Goal: Find specific page/section: Find specific page/section

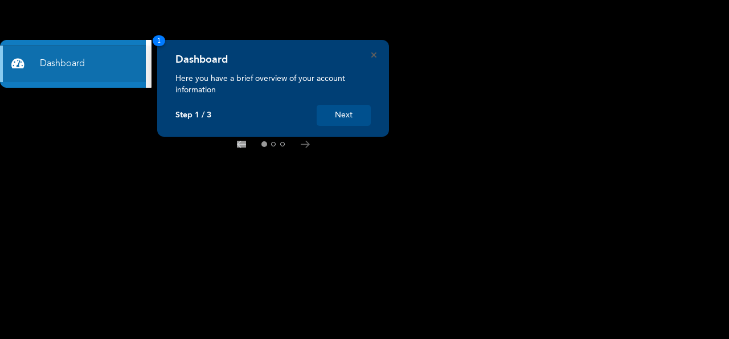
click at [354, 117] on button "Next" at bounding box center [344, 115] width 54 height 21
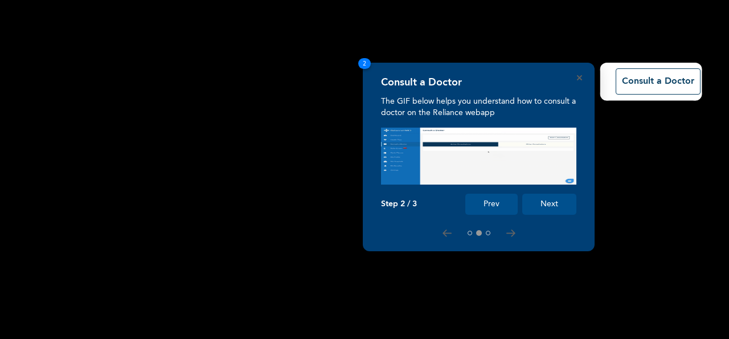
click at [546, 207] on button "Next" at bounding box center [549, 204] width 54 height 21
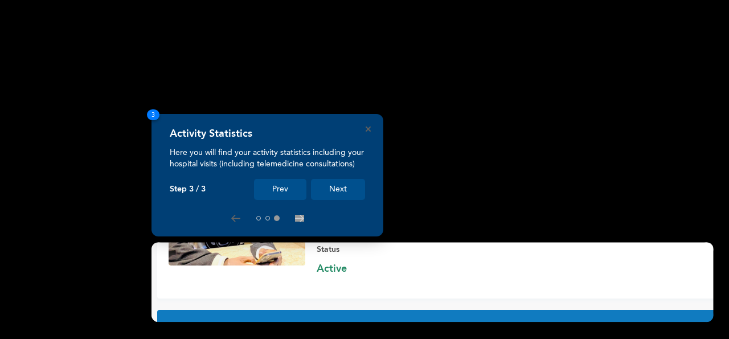
scroll to position [110, 0]
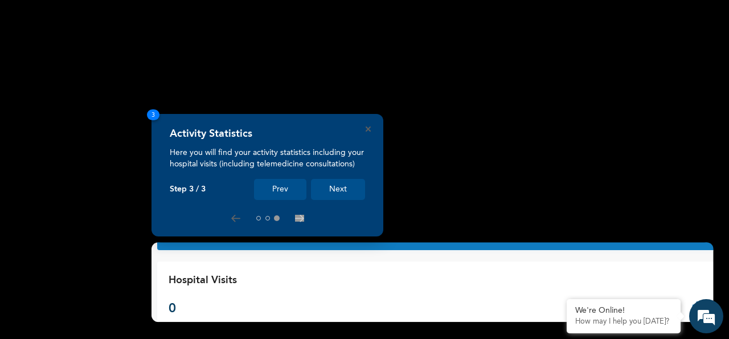
click at [338, 190] on button "Next" at bounding box center [338, 189] width 54 height 21
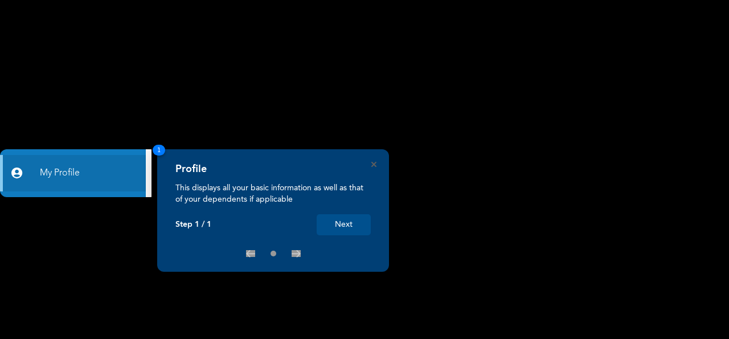
click at [337, 227] on button "Next" at bounding box center [344, 224] width 54 height 21
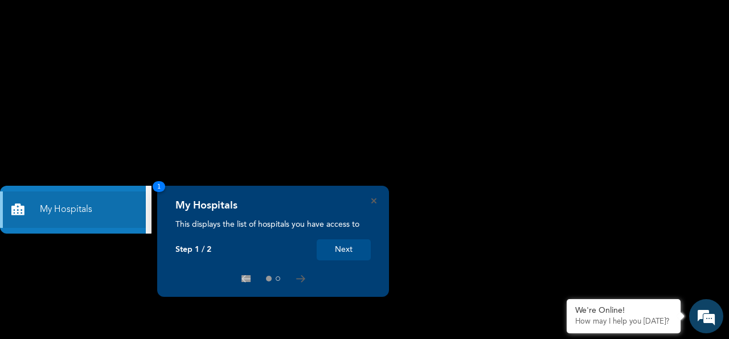
click at [345, 246] on button "Next" at bounding box center [344, 249] width 54 height 21
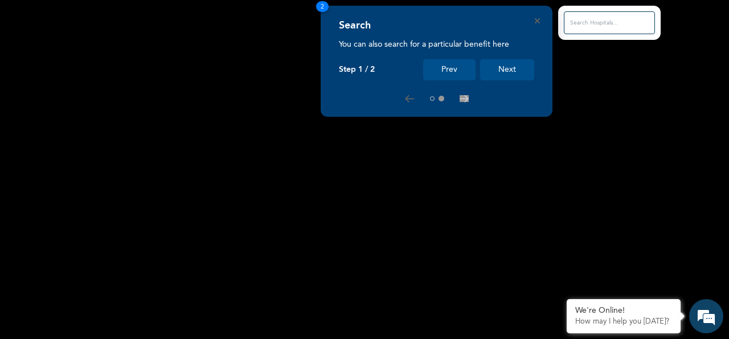
click at [514, 65] on button "Next" at bounding box center [507, 69] width 54 height 21
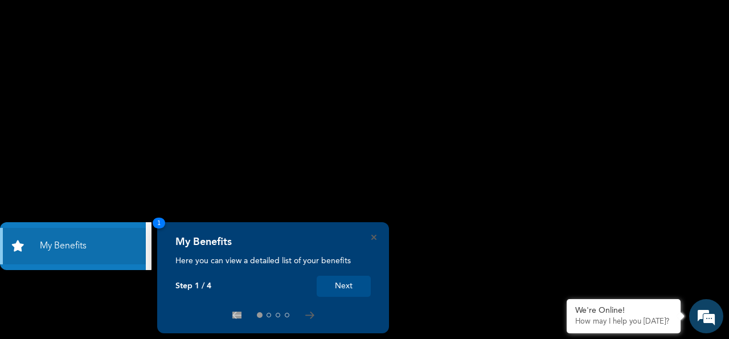
click at [341, 285] on button "Next" at bounding box center [344, 286] width 54 height 21
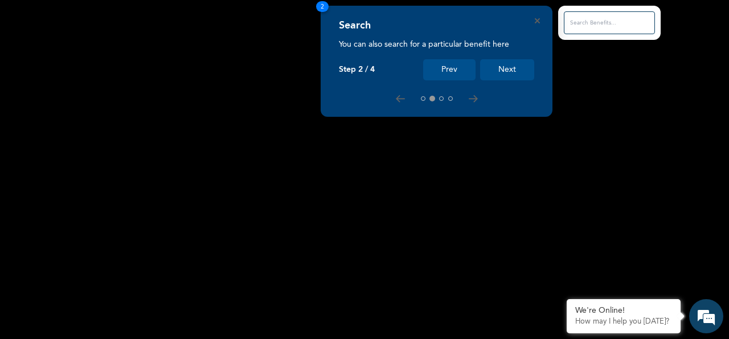
click at [490, 73] on button "Next" at bounding box center [507, 69] width 54 height 21
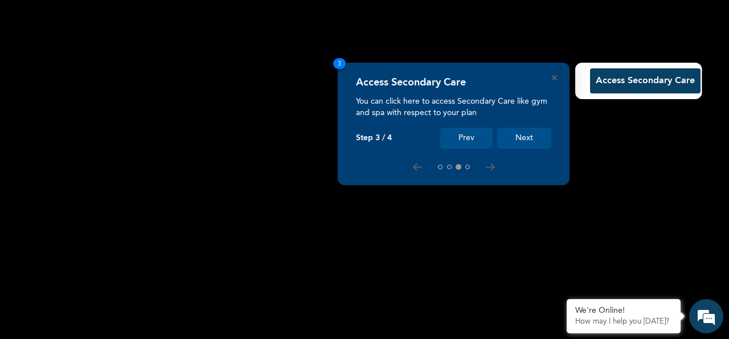
click at [523, 141] on button "Next" at bounding box center [524, 138] width 54 height 21
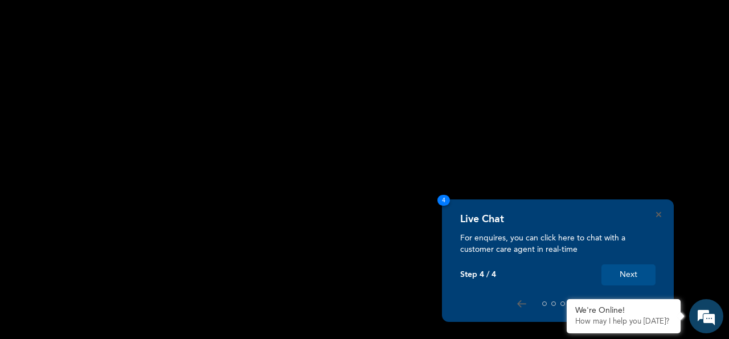
click at [612, 277] on button "Next" at bounding box center [628, 274] width 54 height 21
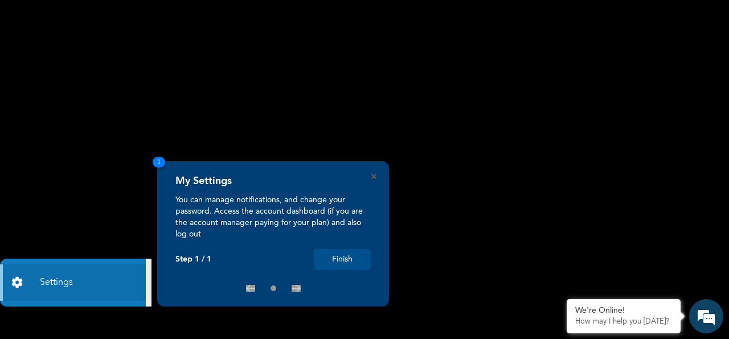
click at [359, 251] on button "Finish" at bounding box center [342, 259] width 57 height 21
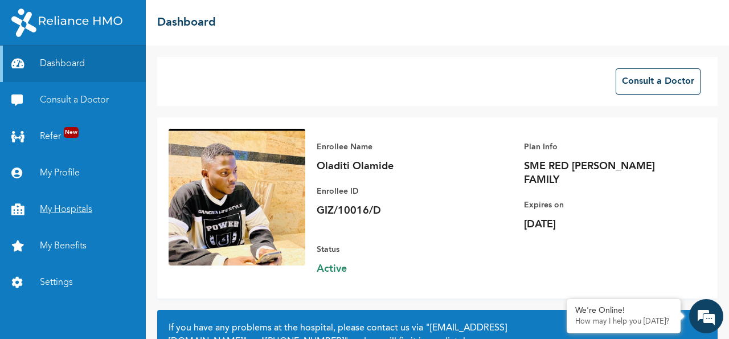
click at [66, 210] on link "My Hospitals" at bounding box center [73, 209] width 146 height 36
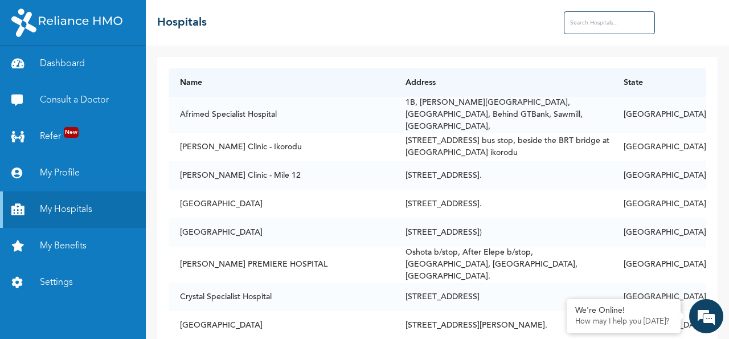
click at [620, 28] on input "text" at bounding box center [609, 22] width 91 height 23
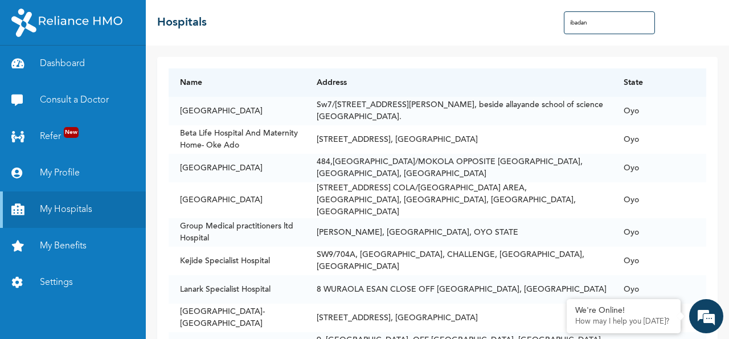
type input "ibadan"
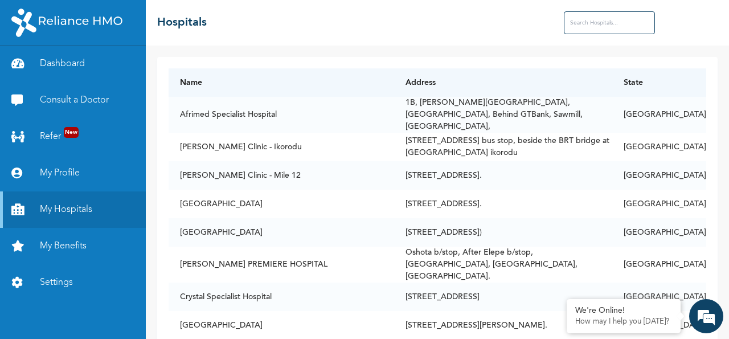
click at [586, 18] on input "text" at bounding box center [609, 22] width 91 height 23
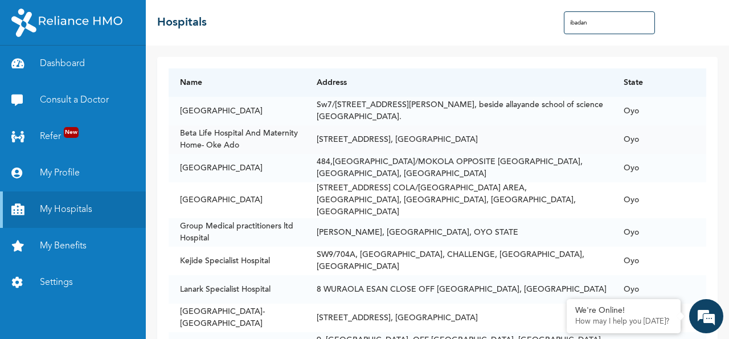
click at [540, 137] on td "[STREET_ADDRESS], [GEOGRAPHIC_DATA]" at bounding box center [458, 139] width 307 height 28
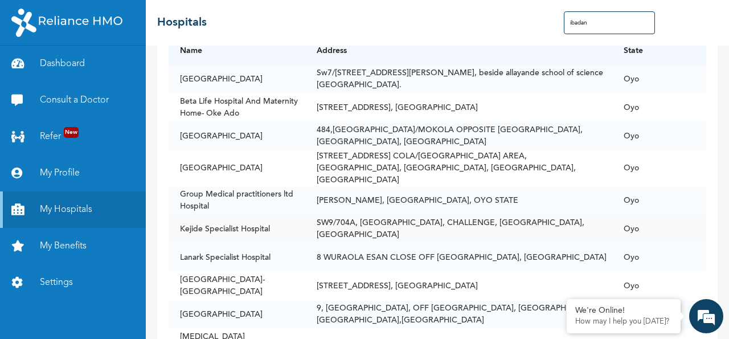
scroll to position [34, 0]
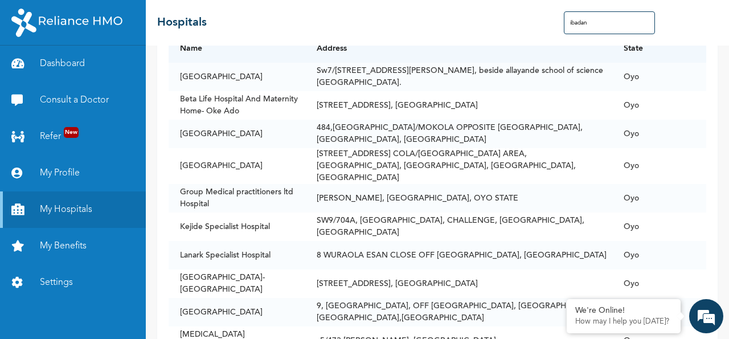
click at [639, 28] on input "ibadan" at bounding box center [609, 22] width 91 height 23
type input "i"
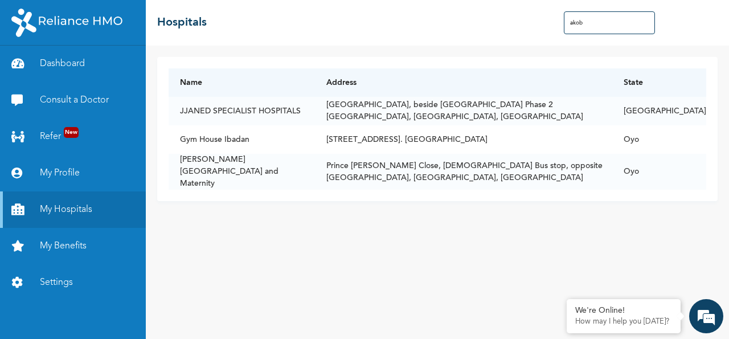
scroll to position [0, 0]
type input "a"
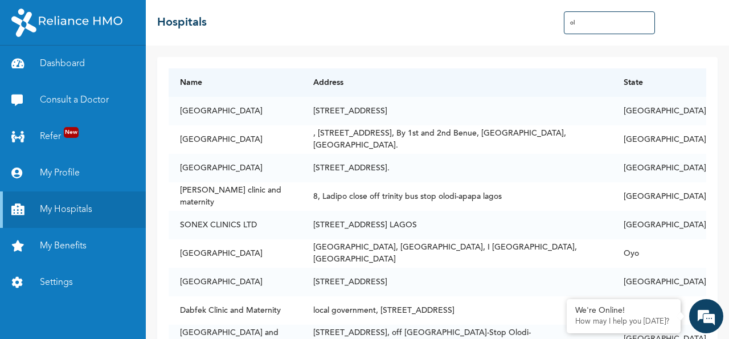
type input "o"
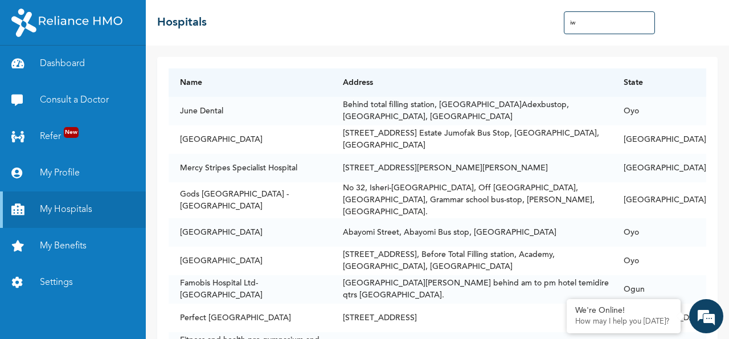
type input "i"
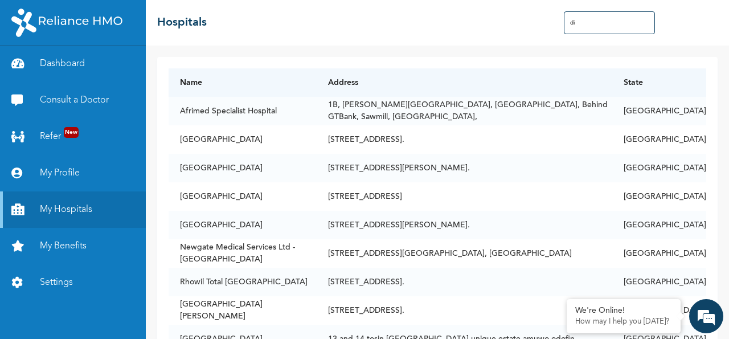
type input "d"
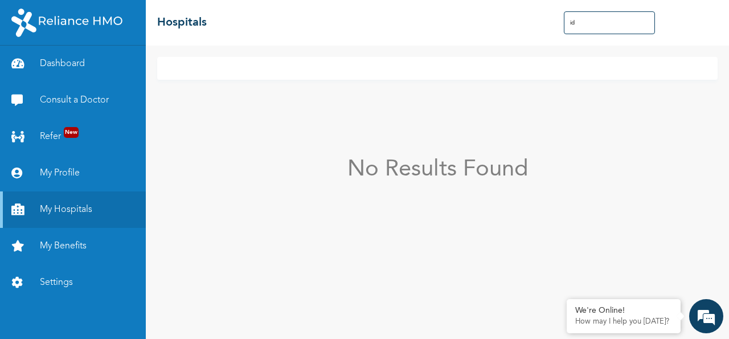
type input "i"
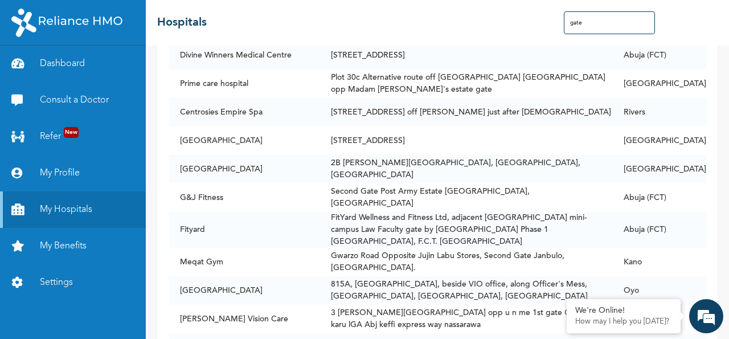
scroll to position [445, 0]
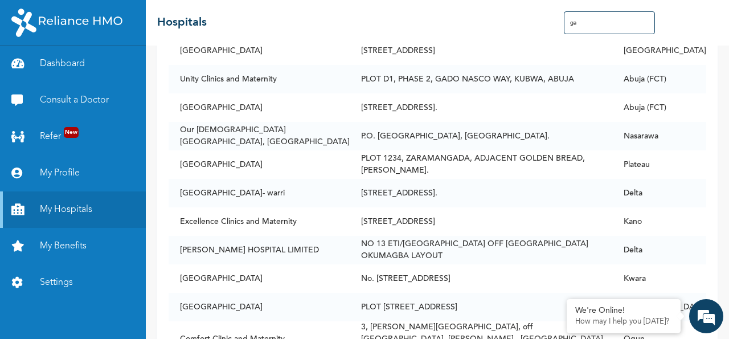
type input "g"
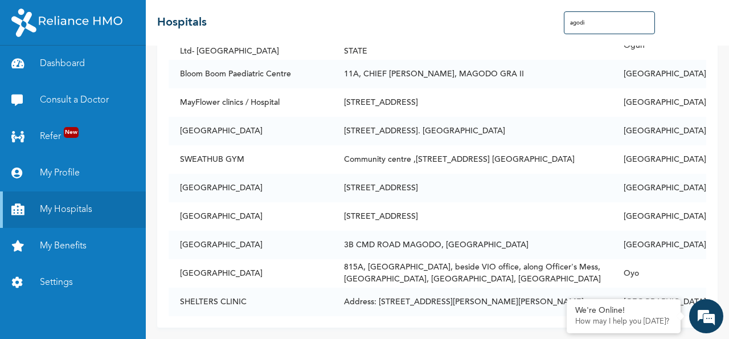
scroll to position [0, 0]
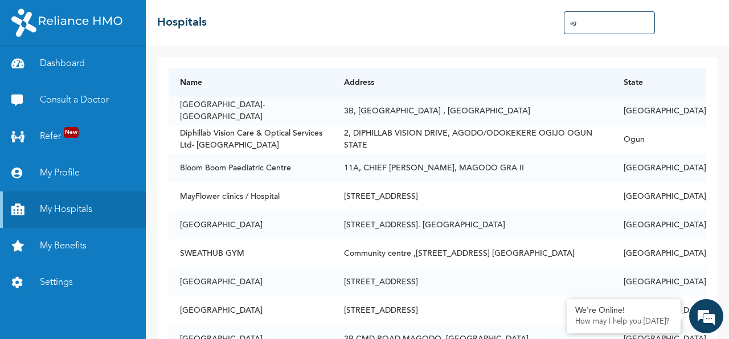
type input "a"
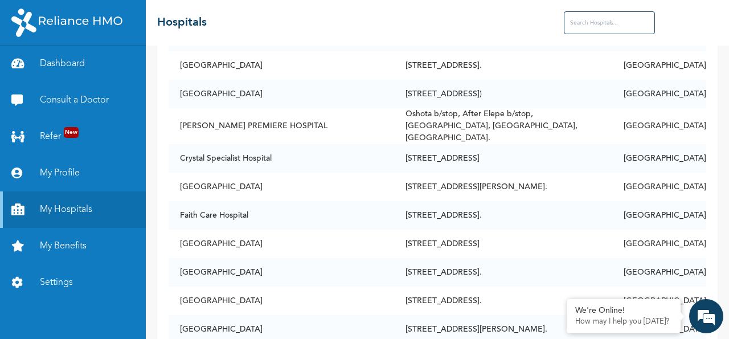
scroll to position [132, 0]
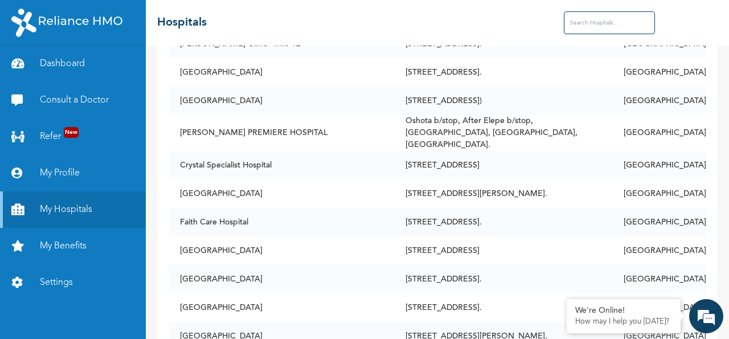
click at [605, 22] on input "text" at bounding box center [609, 22] width 91 height 23
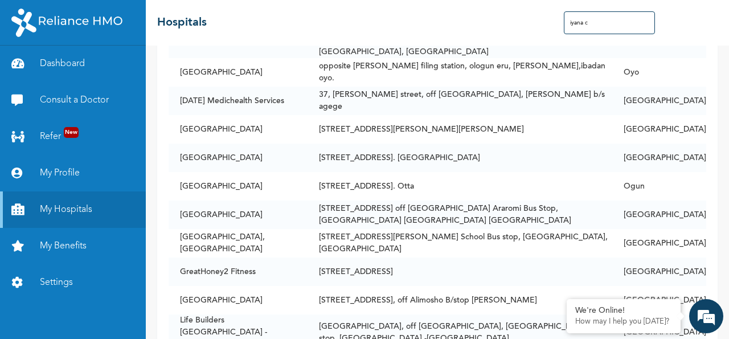
scroll to position [0, 0]
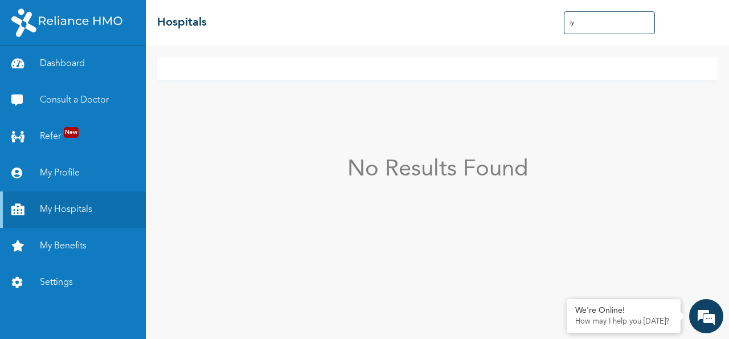
type input "i"
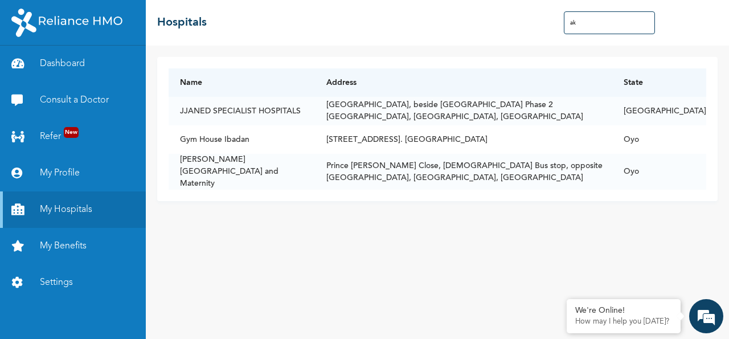
type input "a"
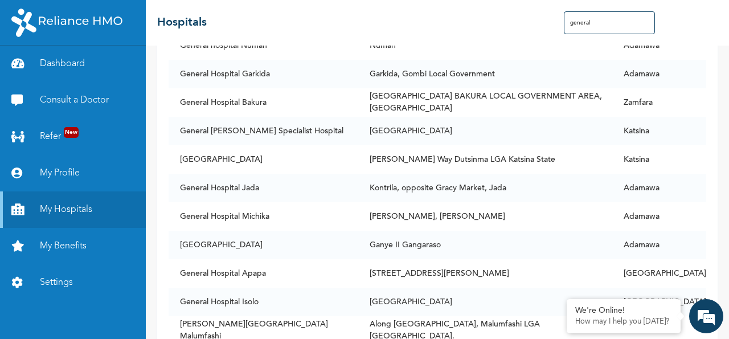
scroll to position [679, 0]
click at [626, 26] on input "general" at bounding box center [609, 22] width 91 height 23
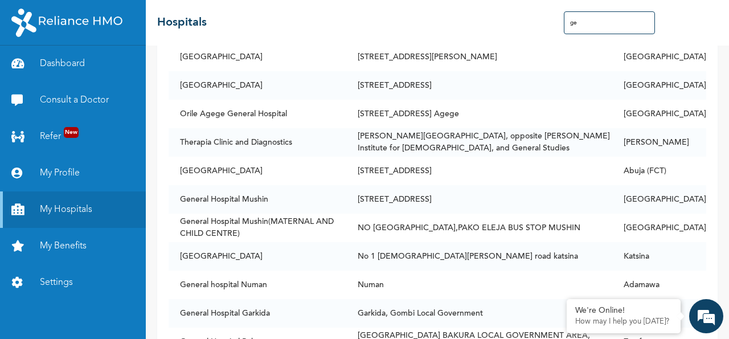
type input "g"
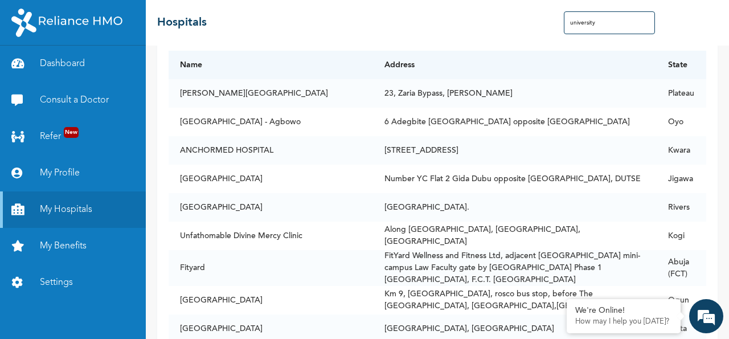
scroll to position [18, 0]
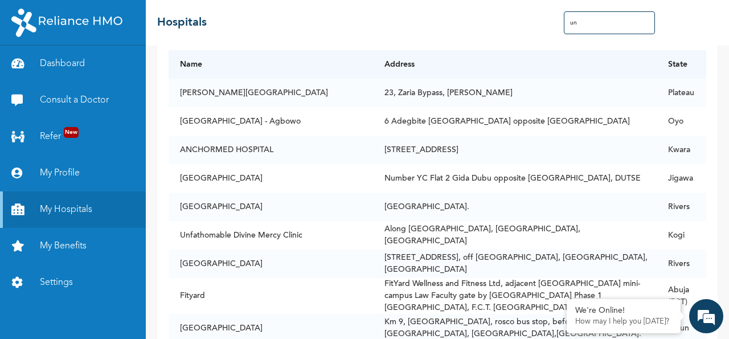
type input "u"
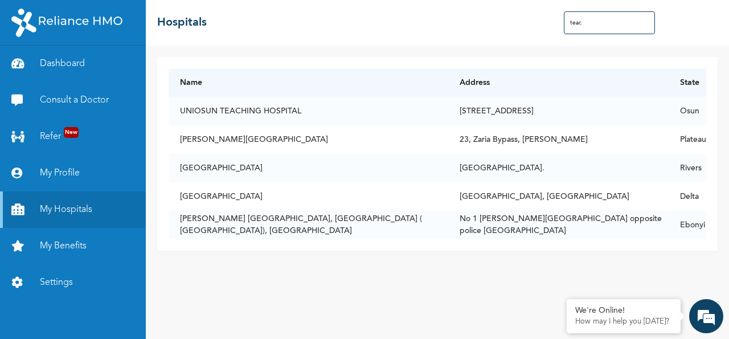
scroll to position [0, 0]
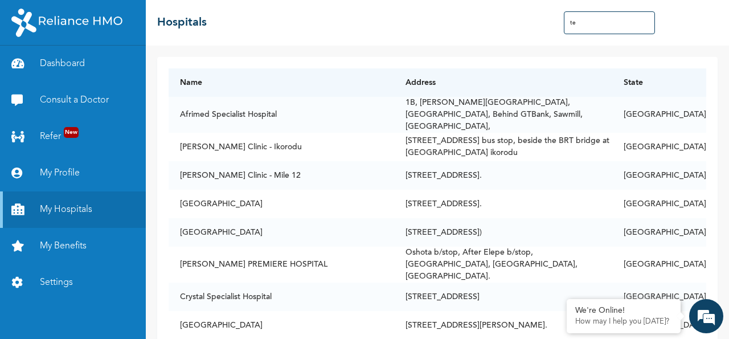
type input "t"
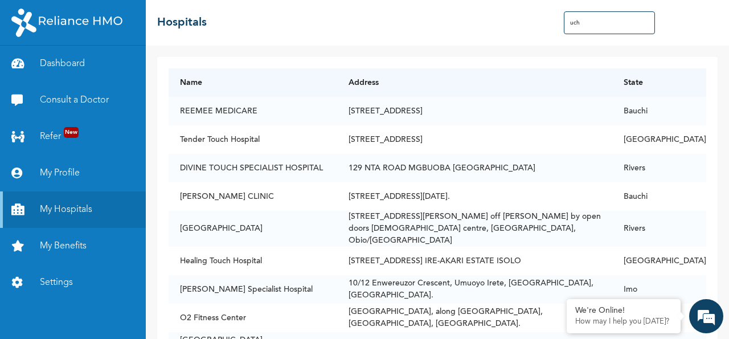
click at [585, 28] on input "uch" at bounding box center [609, 22] width 91 height 23
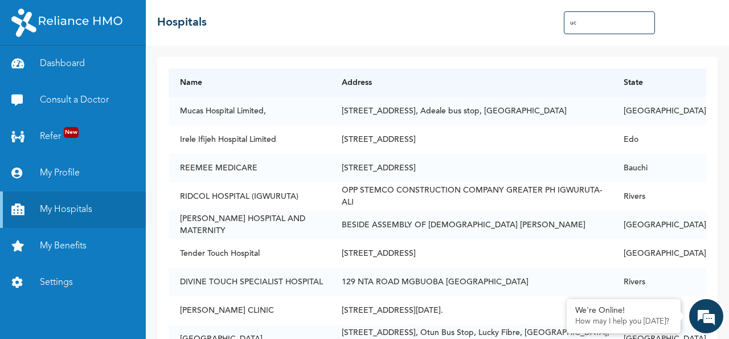
type input "u"
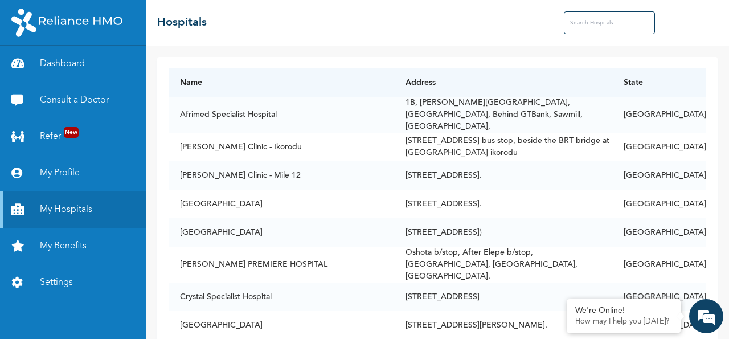
click at [619, 28] on input "text" at bounding box center [609, 22] width 91 height 23
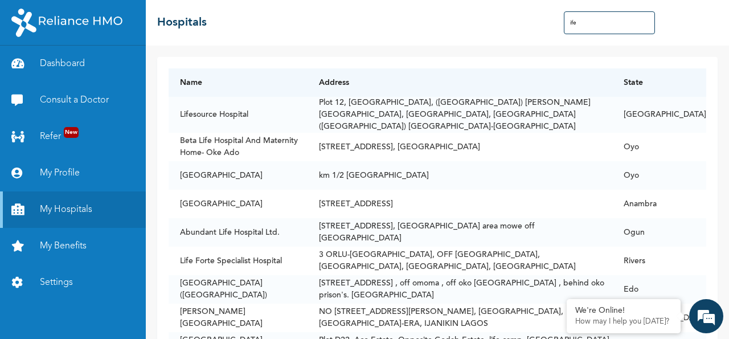
click at [605, 23] on input "ife" at bounding box center [609, 22] width 91 height 23
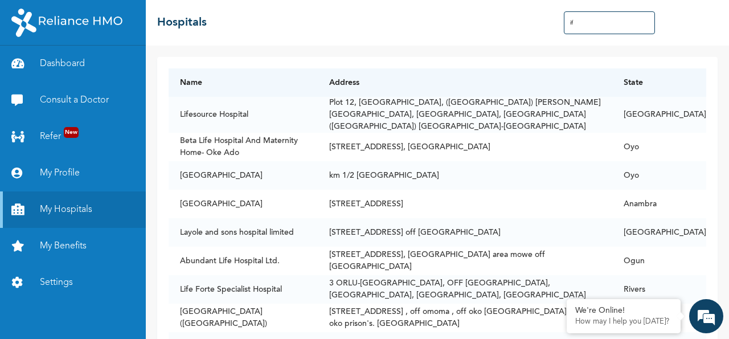
type input "i"
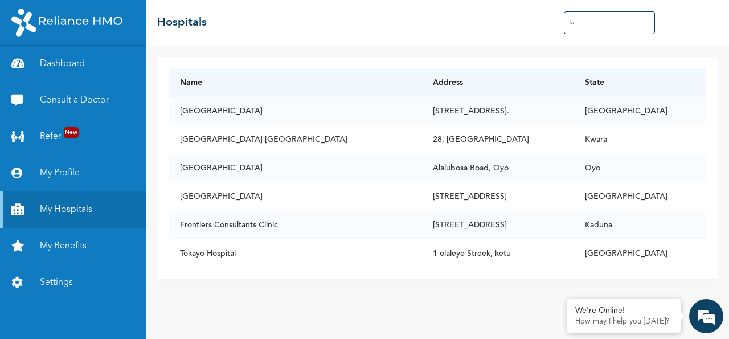
type input "l"
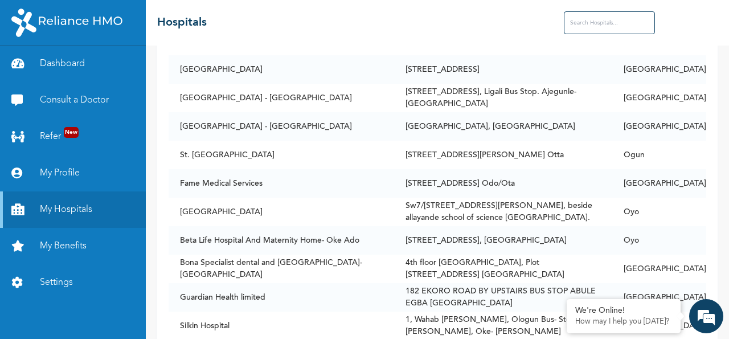
scroll to position [2762, 0]
